Goal: Find specific page/section: Find specific page/section

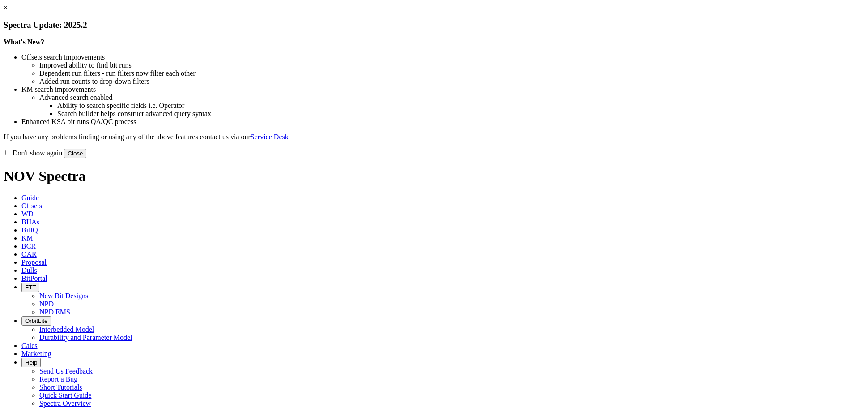
click at [86, 158] on button "Close" at bounding box center [75, 153] width 22 height 9
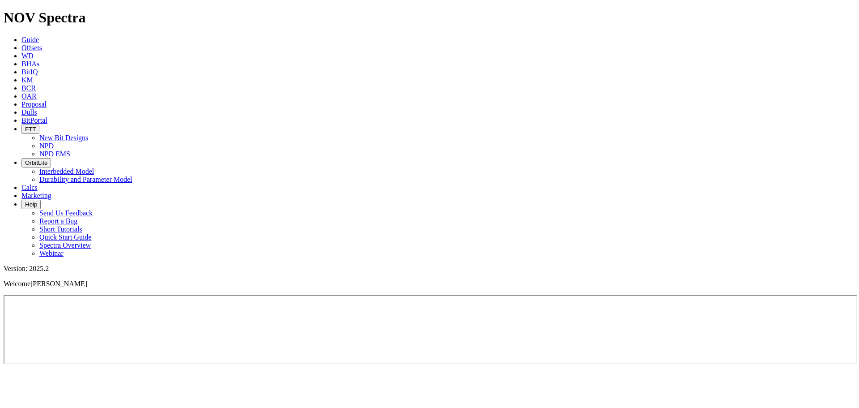
click at [25, 126] on icon "button" at bounding box center [25, 129] width 0 height 7
click at [54, 142] on link "NPD" at bounding box center [46, 146] width 14 height 8
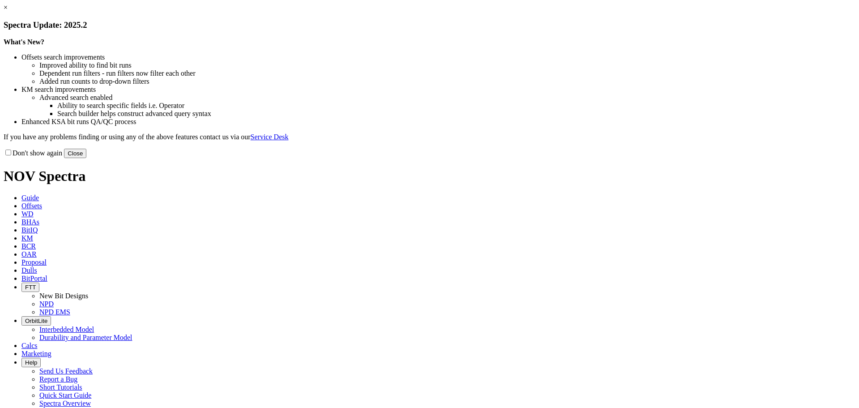
click at [86, 158] on button "Close" at bounding box center [75, 153] width 22 height 9
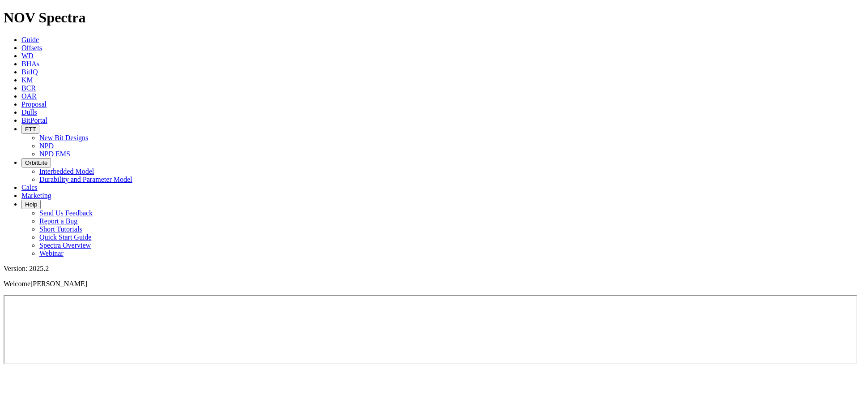
click at [25, 126] on icon "button" at bounding box center [25, 129] width 0 height 7
click at [54, 142] on link "NPD" at bounding box center [46, 146] width 14 height 8
